Goal: Download file/media

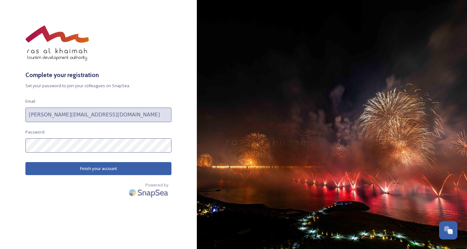
click at [91, 170] on button "Finish your account" at bounding box center [98, 168] width 146 height 13
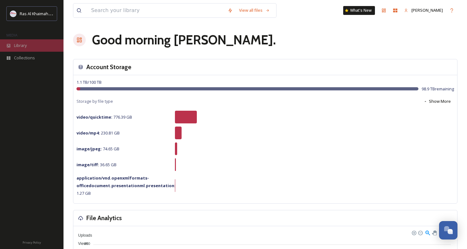
click at [24, 47] on span "Library" at bounding box center [20, 46] width 13 height 6
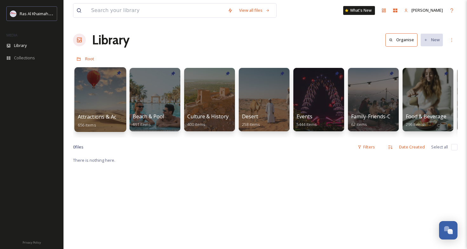
click at [118, 99] on div at bounding box center [100, 99] width 52 height 65
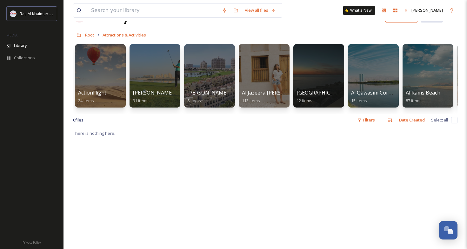
scroll to position [21, 0]
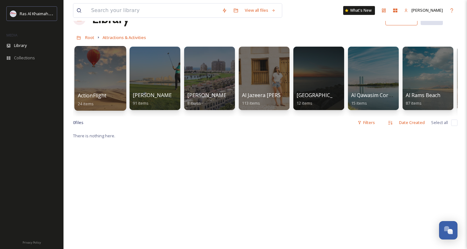
click at [105, 80] on div at bounding box center [100, 78] width 52 height 65
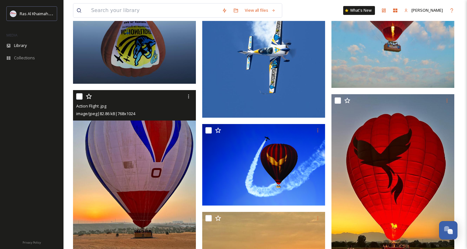
scroll to position [712, 0]
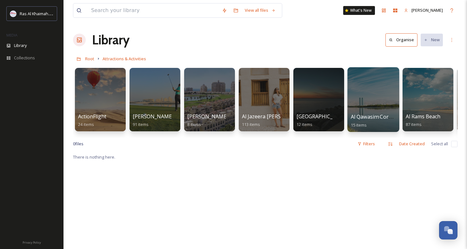
click at [372, 112] on div at bounding box center [374, 99] width 52 height 65
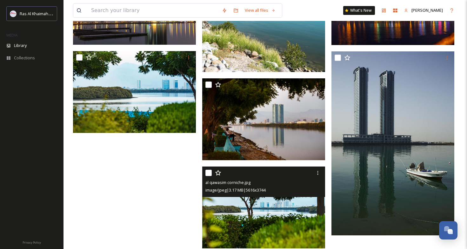
scroll to position [386, 0]
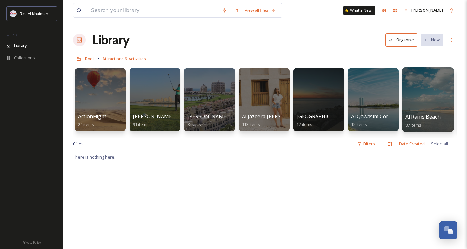
click at [437, 104] on div at bounding box center [428, 99] width 52 height 65
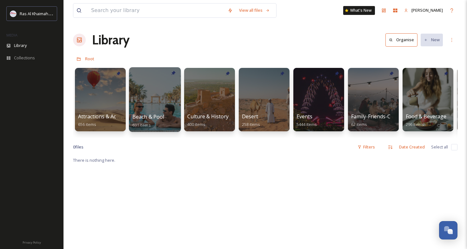
click at [159, 101] on div at bounding box center [155, 99] width 52 height 65
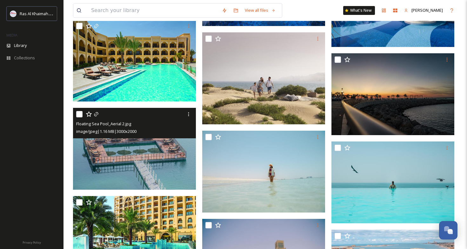
scroll to position [12906, 0]
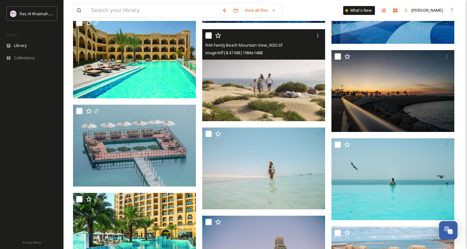
click at [208, 33] on input "checkbox" at bounding box center [209, 35] width 6 height 6
checkbox input "true"
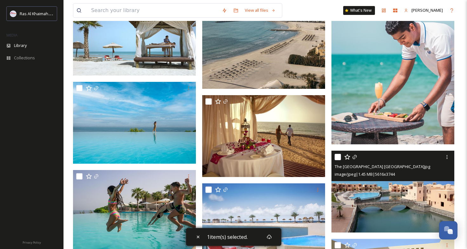
scroll to position [9876, 0]
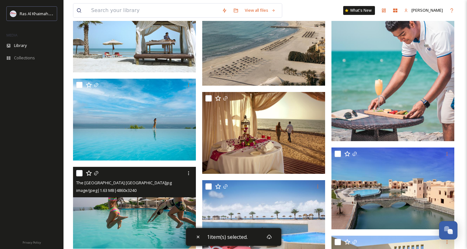
click at [78, 169] on div at bounding box center [135, 173] width 118 height 11
click at [79, 173] on input "checkbox" at bounding box center [79, 173] width 6 height 6
checkbox input "true"
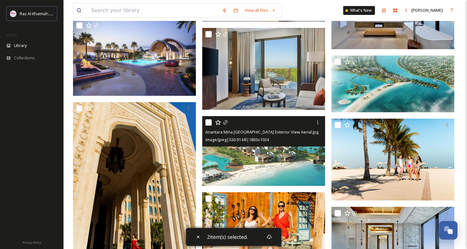
scroll to position [2455, 0]
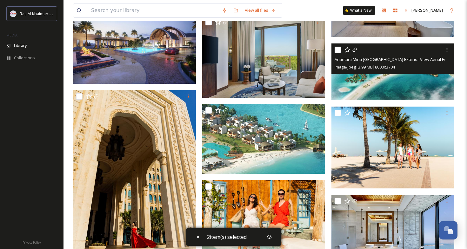
click at [337, 49] on input "checkbox" at bounding box center [338, 50] width 6 height 6
checkbox input "true"
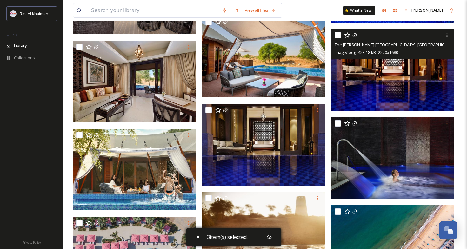
scroll to position [1289, 0]
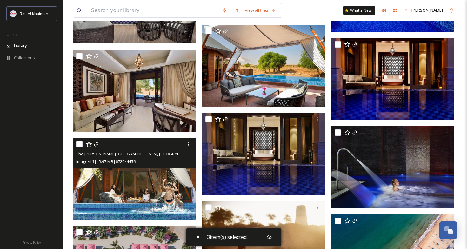
click at [78, 145] on input "checkbox" at bounding box center [79, 144] width 6 height 6
checkbox input "true"
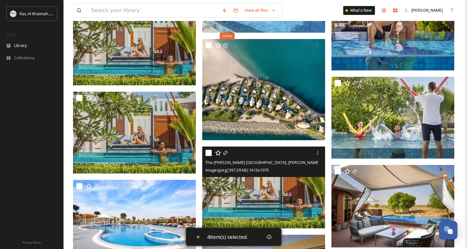
scroll to position [986, 0]
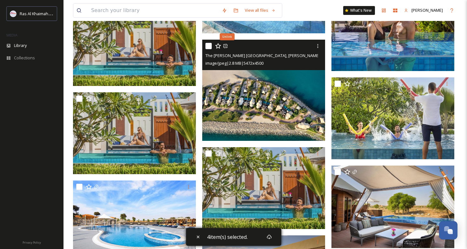
click at [208, 46] on input "checkbox" at bounding box center [209, 46] width 6 height 6
checkbox input "true"
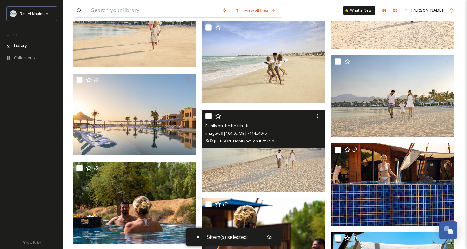
scroll to position [474, 0]
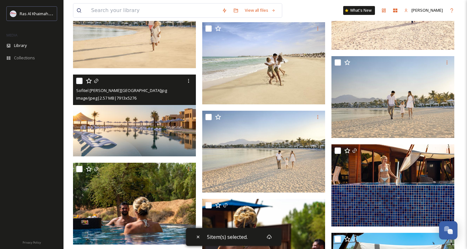
click at [81, 81] on input "checkbox" at bounding box center [79, 81] width 6 height 6
checkbox input "true"
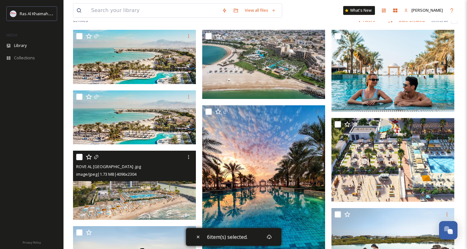
scroll to position [54, 0]
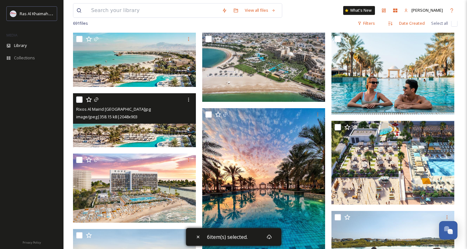
click at [78, 99] on input "checkbox" at bounding box center [79, 100] width 6 height 6
checkbox input "true"
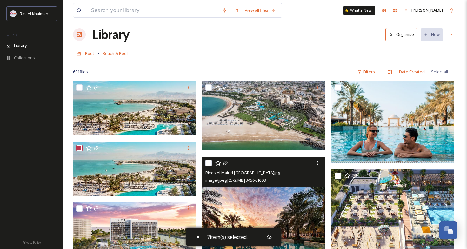
scroll to position [0, 0]
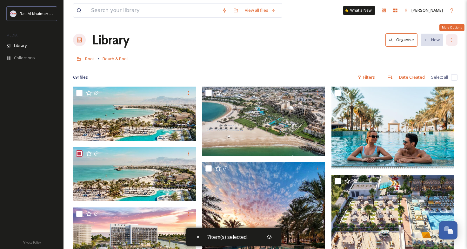
click at [454, 41] on icon at bounding box center [452, 39] width 5 height 5
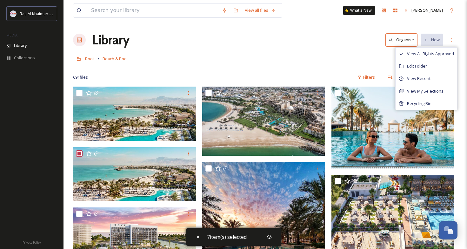
click at [344, 70] on div at bounding box center [265, 68] width 385 height 6
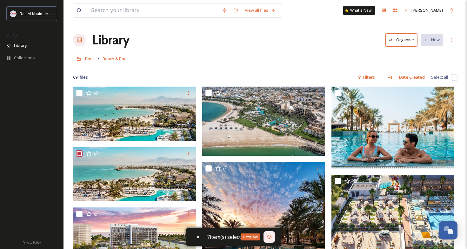
click at [265, 238] on div "Download" at bounding box center [269, 237] width 11 height 11
click at [90, 59] on span "Root" at bounding box center [89, 59] width 9 height 6
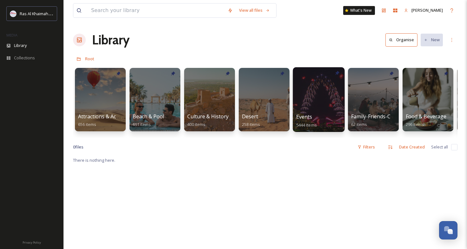
click at [317, 121] on div "Events 5444 items" at bounding box center [318, 121] width 45 height 16
click at [326, 97] on div at bounding box center [319, 99] width 52 height 65
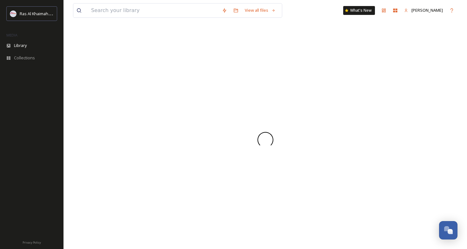
click at [326, 97] on div at bounding box center [265, 139] width 385 height 219
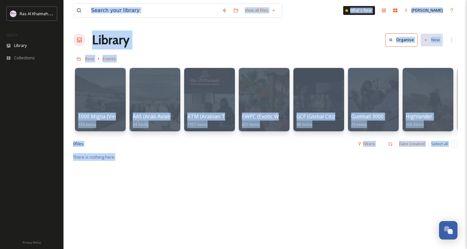
click at [295, 30] on div "View all files What's New [PERSON_NAME] Library Organise New Root Events Your S…" at bounding box center [266, 201] width 404 height 403
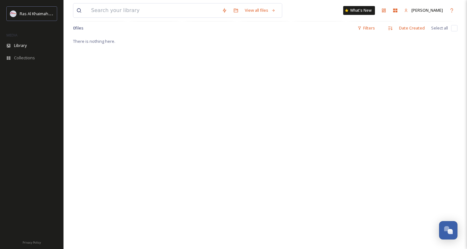
scroll to position [118, 0]
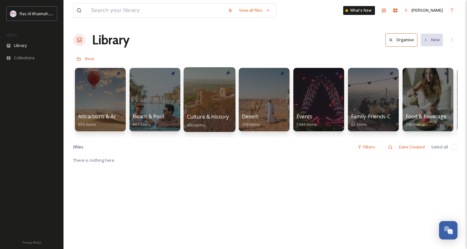
click at [217, 101] on div at bounding box center [210, 99] width 52 height 65
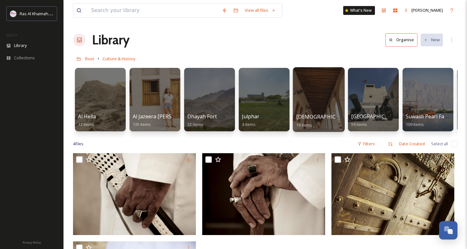
click at [333, 89] on div at bounding box center [319, 99] width 52 height 65
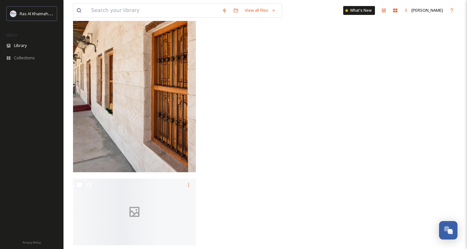
scroll to position [855, 0]
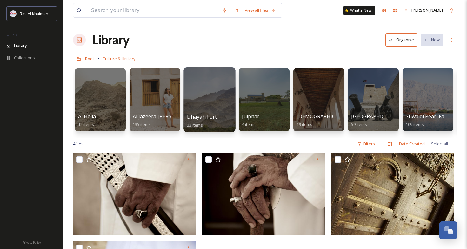
click at [204, 106] on div at bounding box center [210, 99] width 52 height 65
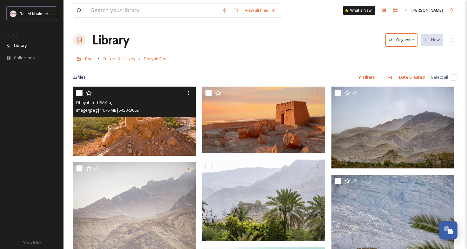
click at [80, 91] on input "checkbox" at bounding box center [79, 93] width 6 height 6
checkbox input "true"
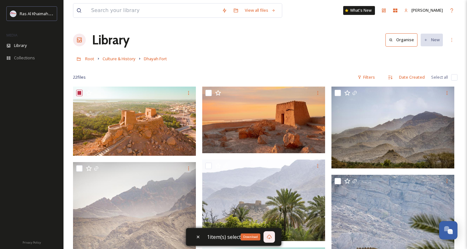
click at [271, 236] on icon at bounding box center [269, 237] width 5 height 5
click at [128, 58] on span "Culture & History" at bounding box center [119, 59] width 33 height 6
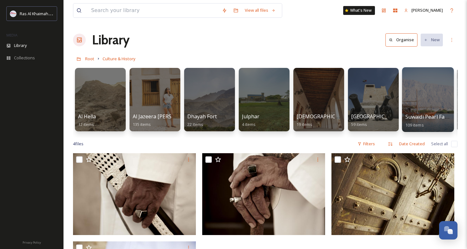
click at [423, 97] on div at bounding box center [428, 99] width 52 height 65
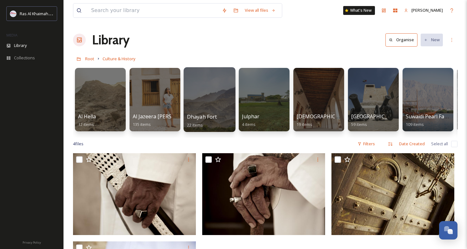
click at [209, 118] on span "Dhayah Fort" at bounding box center [202, 116] width 30 height 7
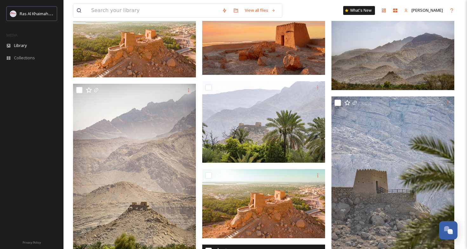
scroll to position [78, 0]
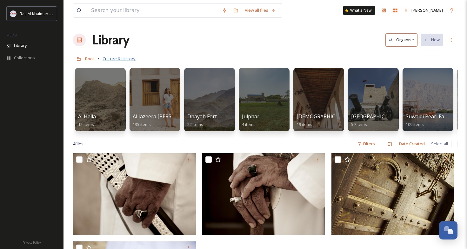
click at [114, 60] on span "Culture & History" at bounding box center [119, 59] width 33 height 6
click at [85, 58] on span "Root" at bounding box center [89, 59] width 9 height 6
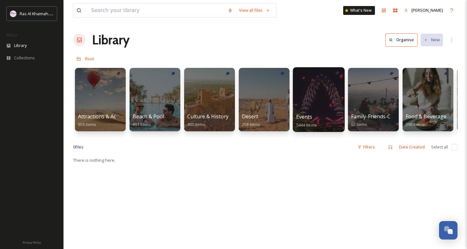
click at [311, 105] on div at bounding box center [319, 99] width 52 height 65
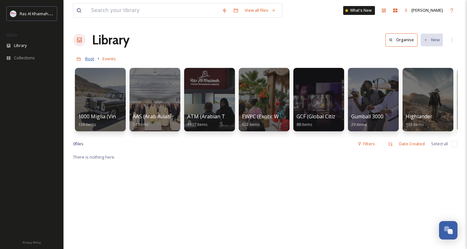
click at [90, 60] on span "Root" at bounding box center [89, 59] width 9 height 6
